Goal: Find specific page/section: Find specific page/section

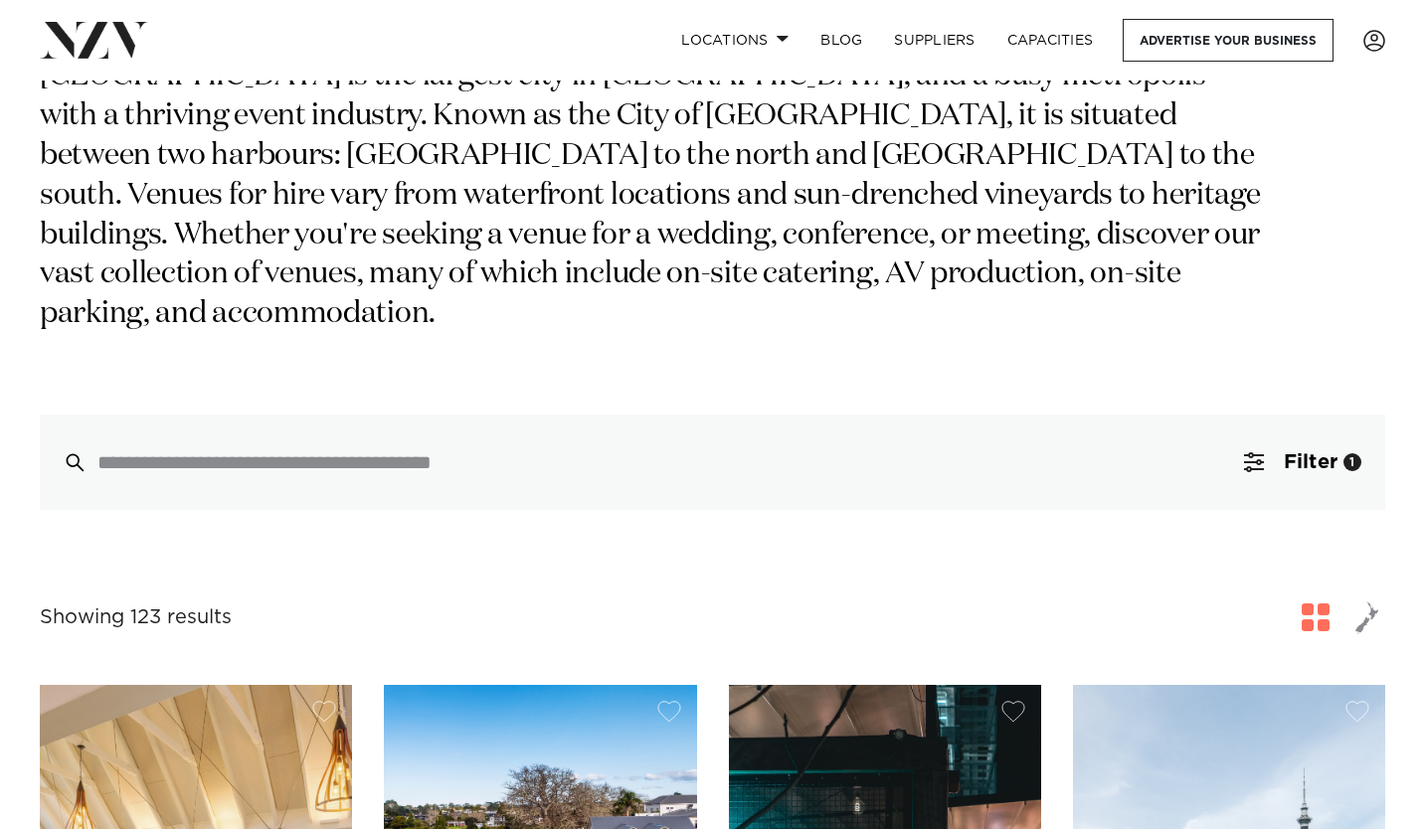
scroll to position [104, 0]
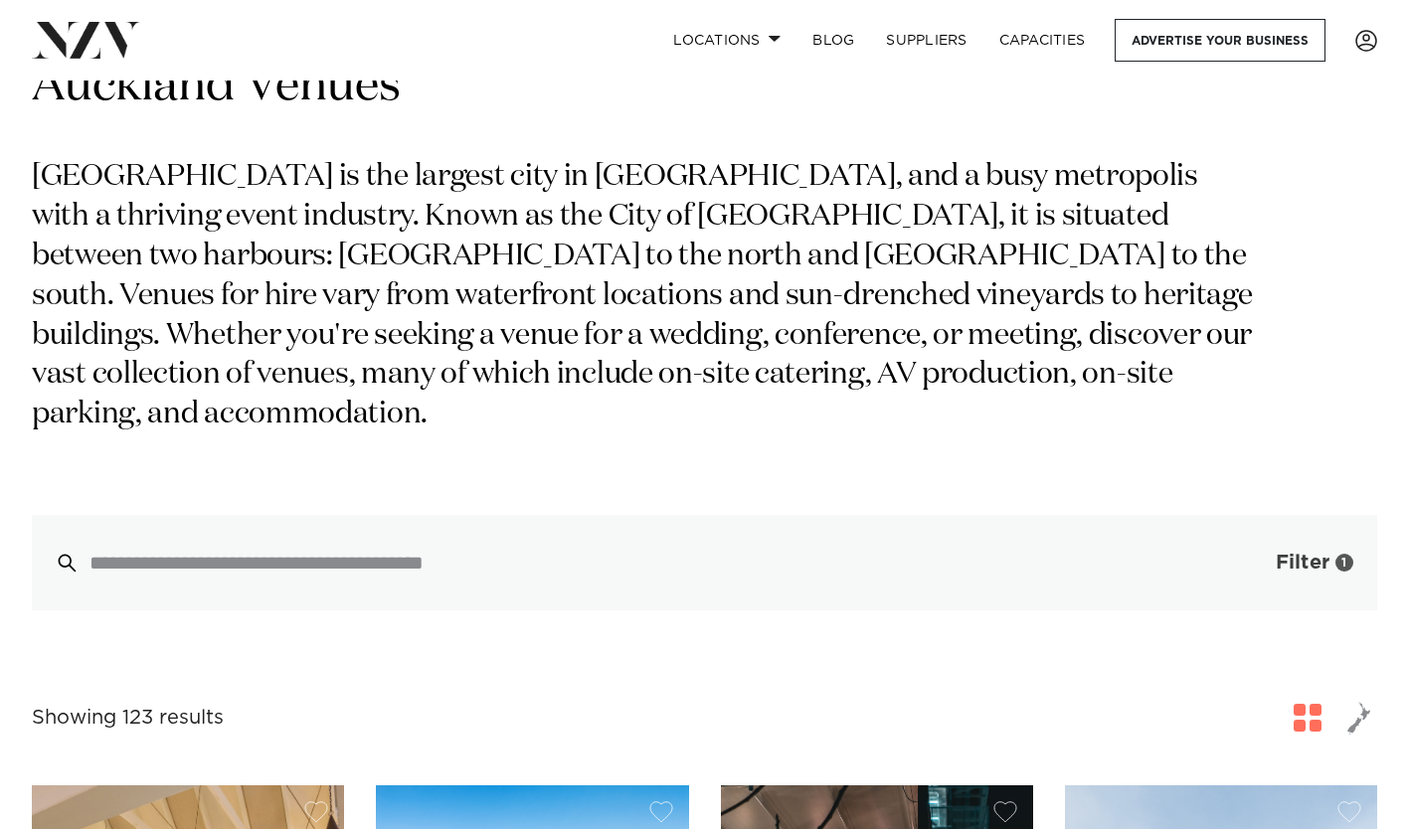
click at [1314, 553] on span "Filter" at bounding box center [1303, 563] width 54 height 20
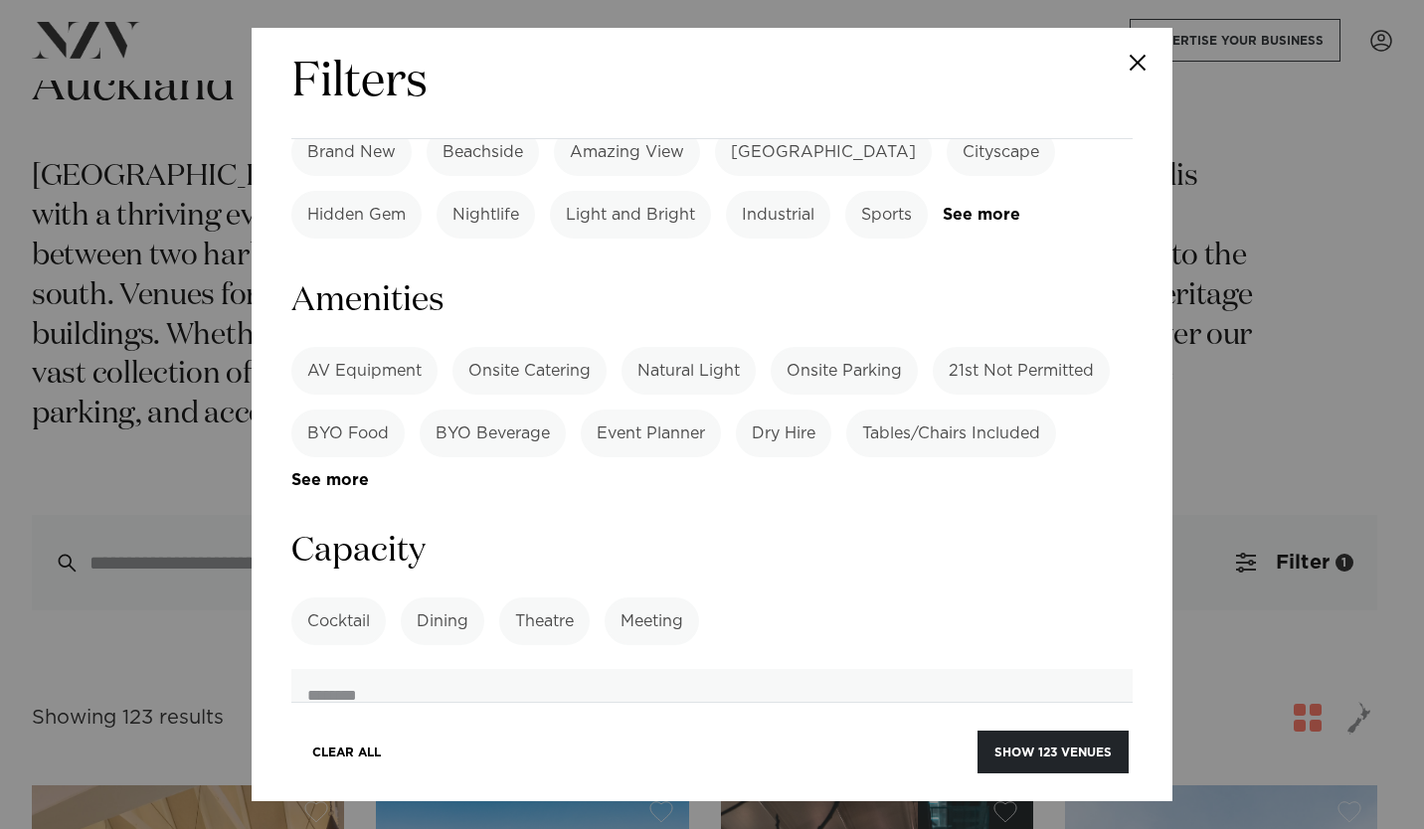
scroll to position [1360, 0]
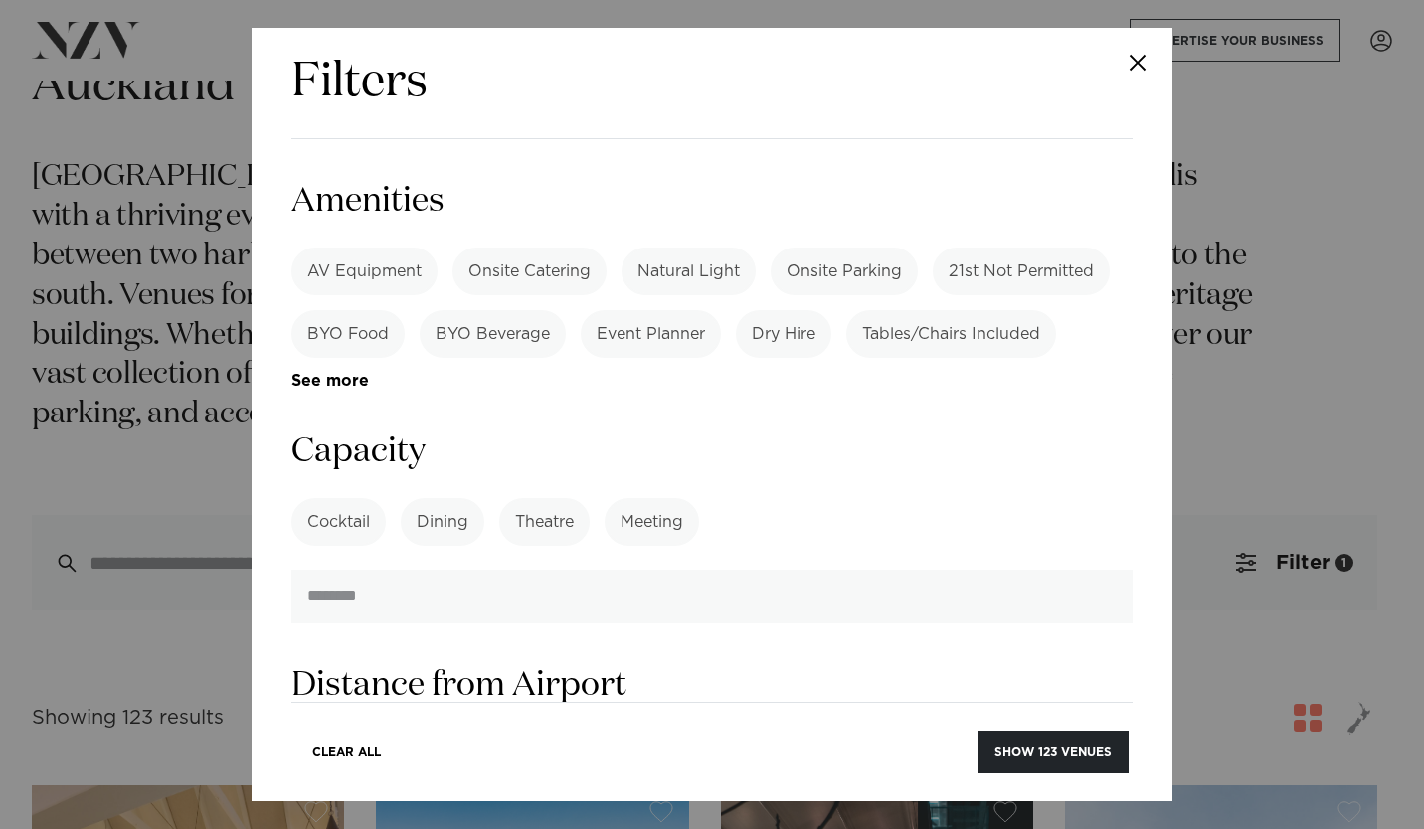
click at [644, 498] on label "Meeting" at bounding box center [652, 522] width 94 height 48
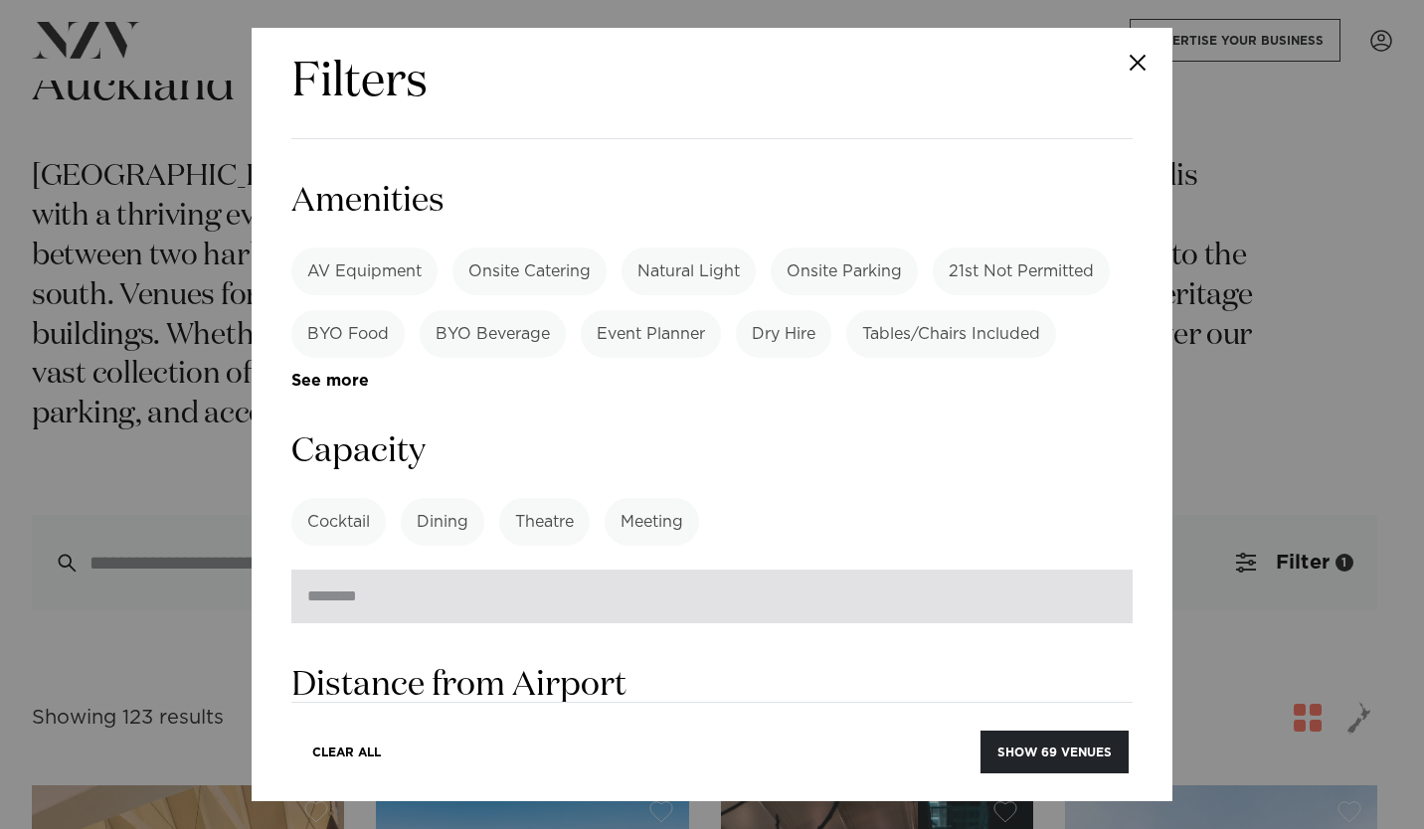
click at [435, 570] on input "number" at bounding box center [711, 597] width 841 height 54
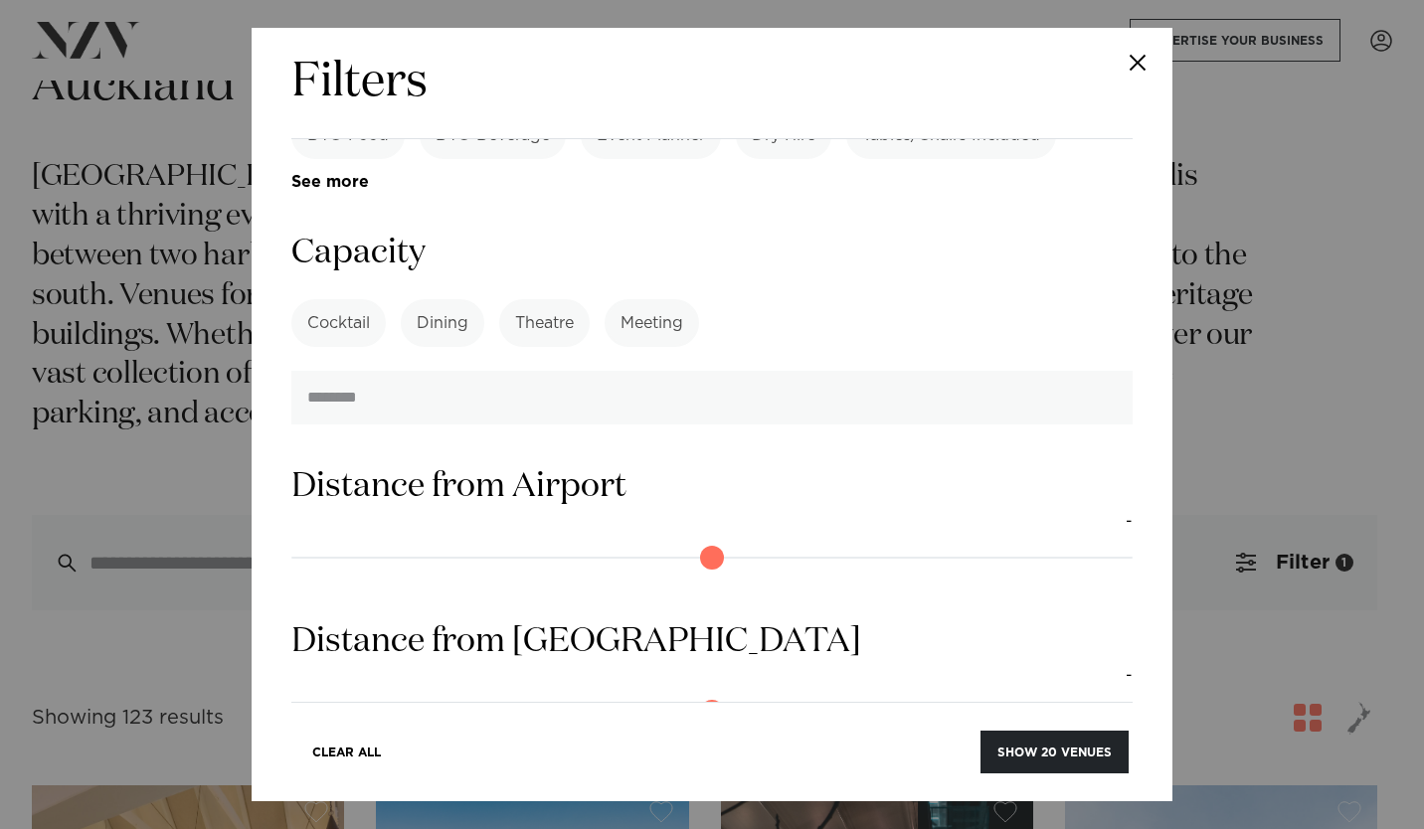
scroll to position [1659, 0]
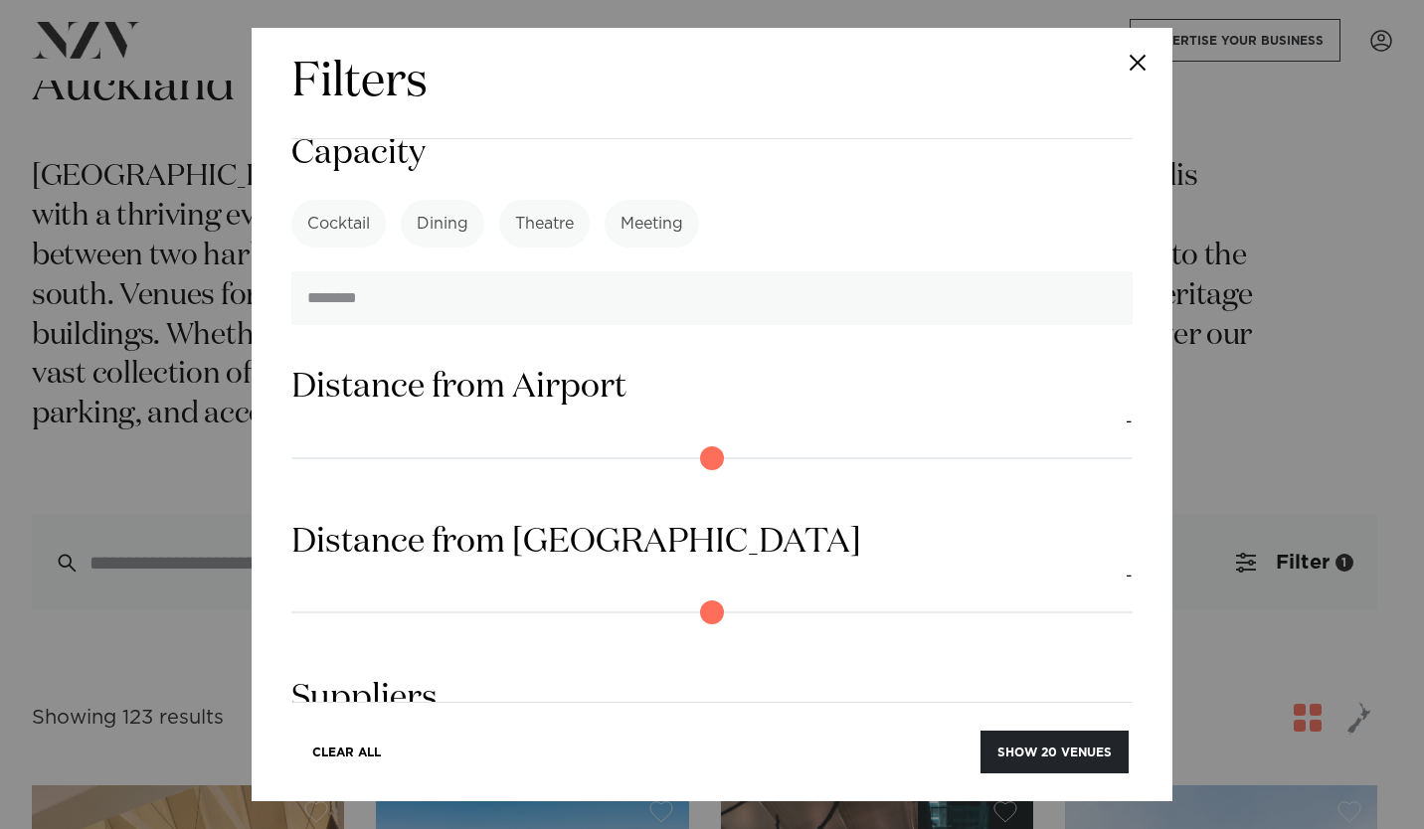
type input "**"
click at [308, 597] on input "range" at bounding box center [711, 613] width 841 height 32
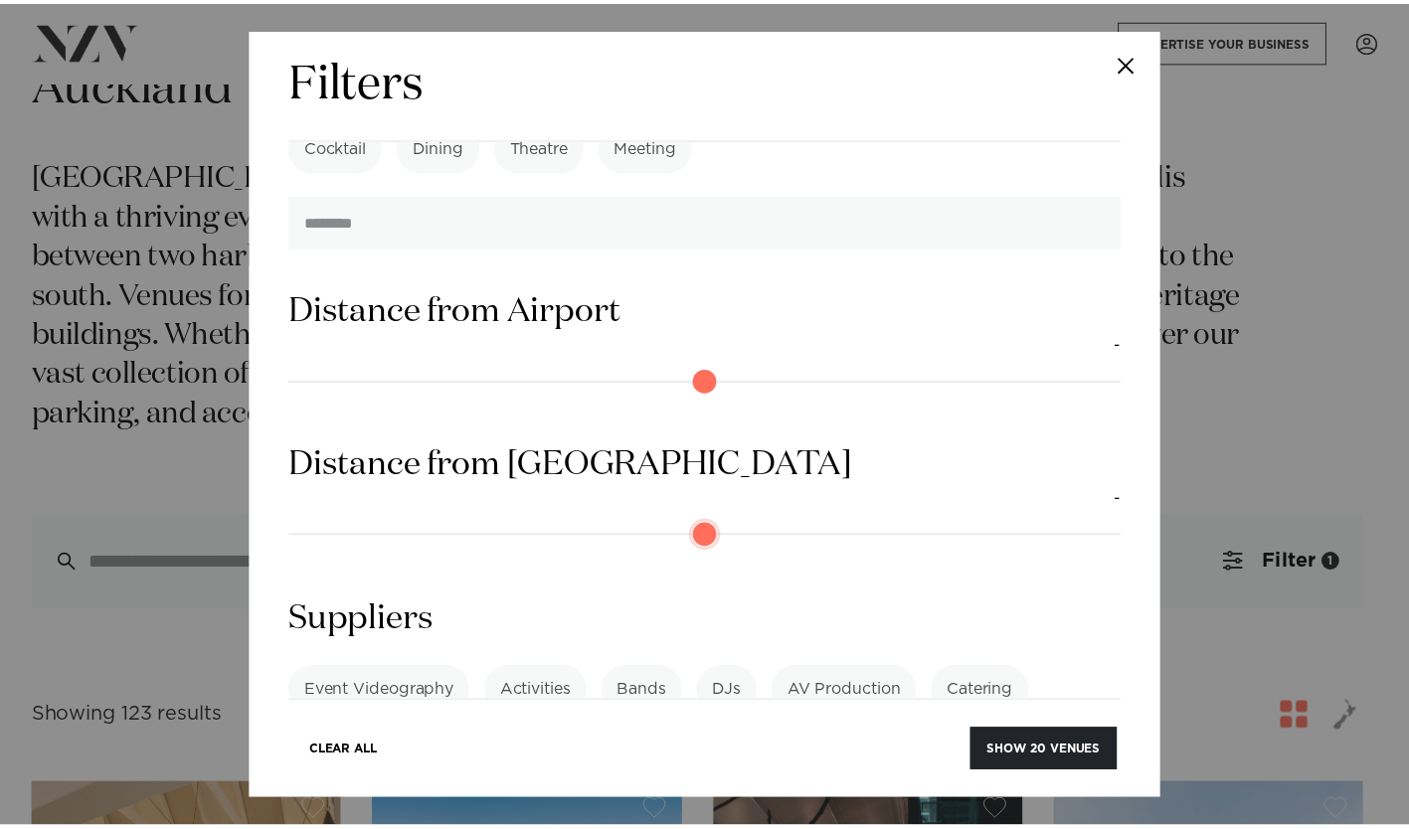
scroll to position [1758, 0]
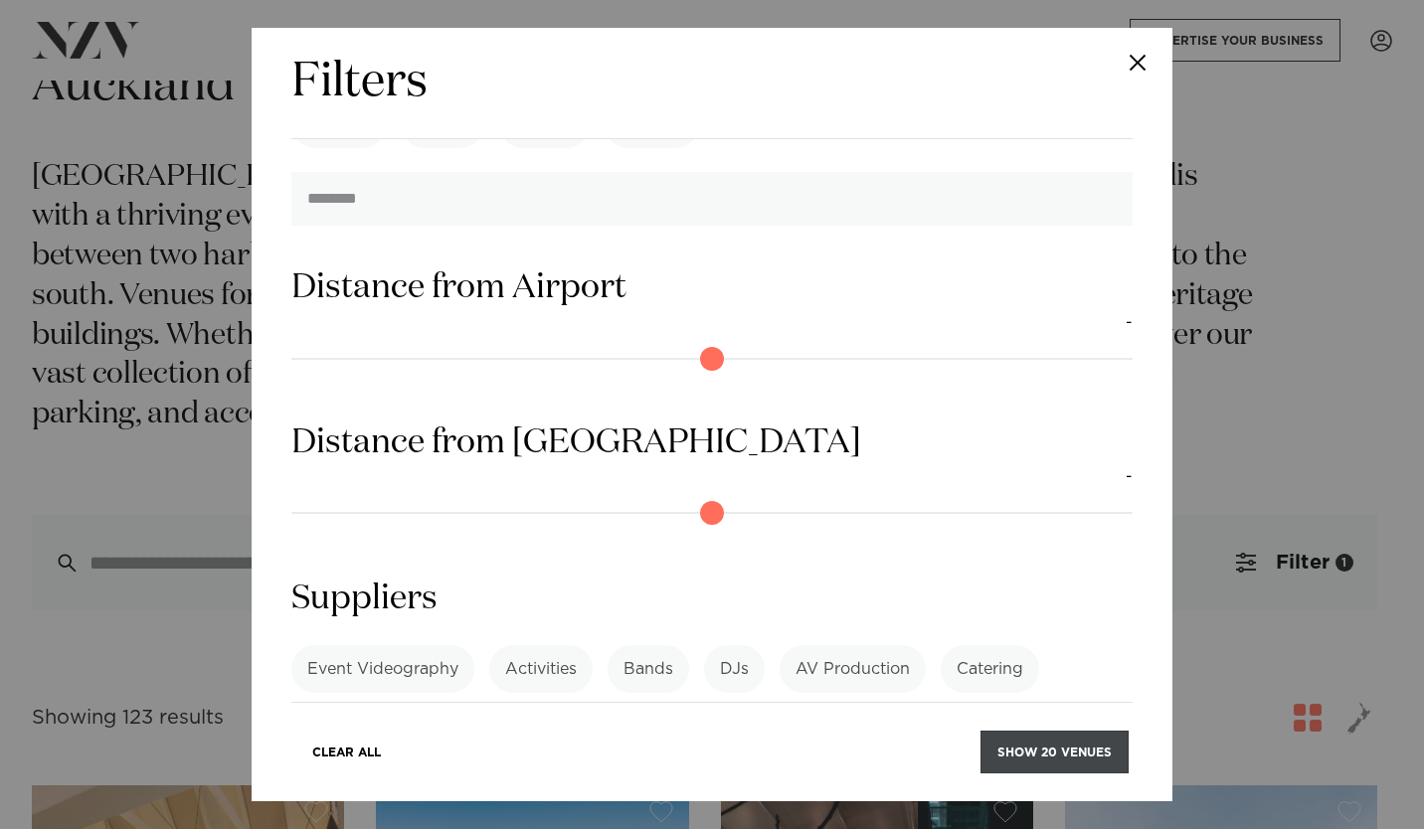
click at [1054, 753] on button "Show 20 venues" at bounding box center [1054, 752] width 148 height 43
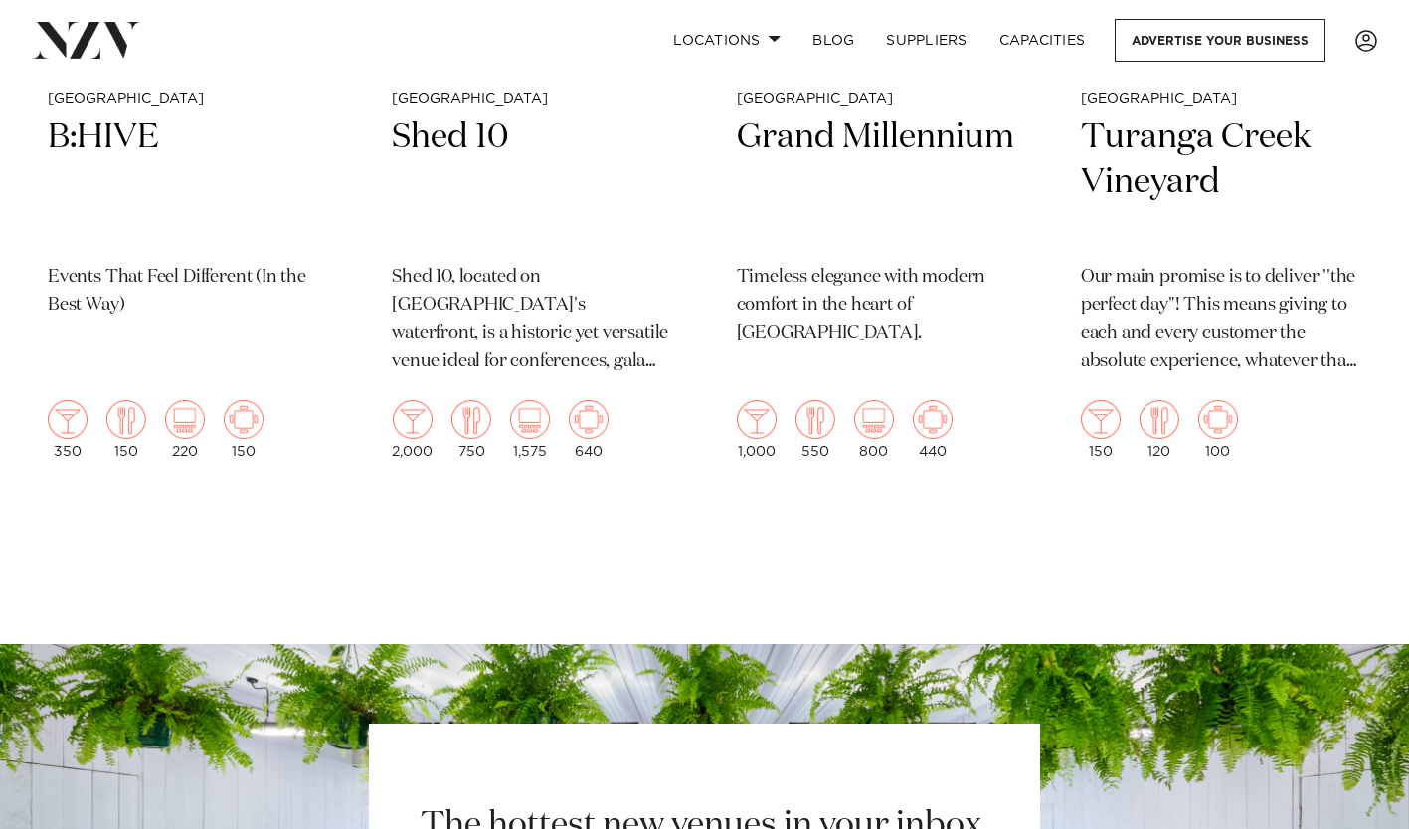
scroll to position [3779, 0]
